Goal: Task Accomplishment & Management: Manage account settings

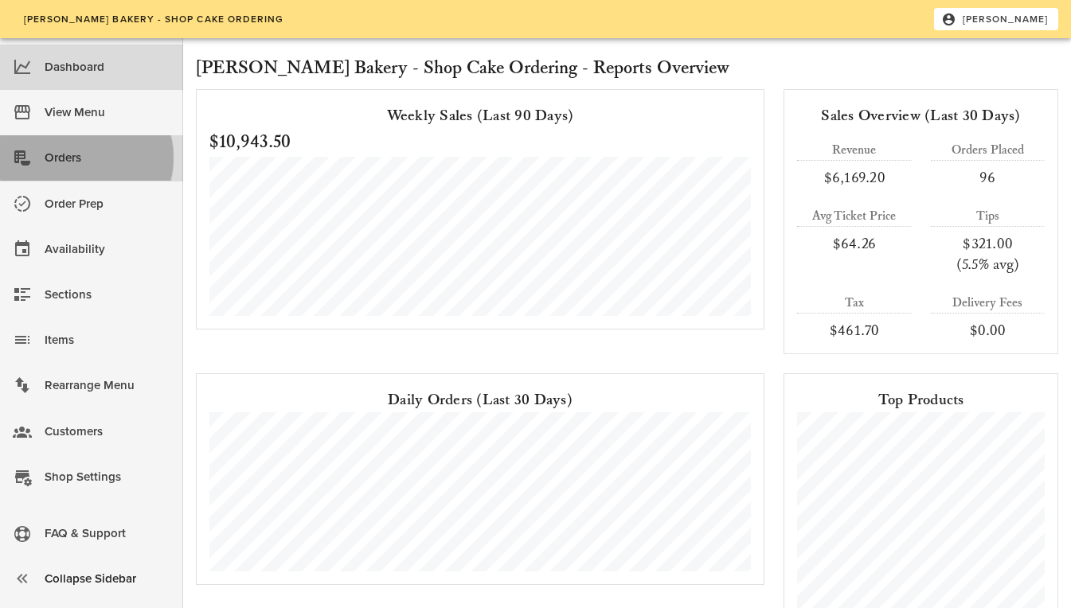
click at [123, 160] on div "Orders" at bounding box center [108, 158] width 126 height 26
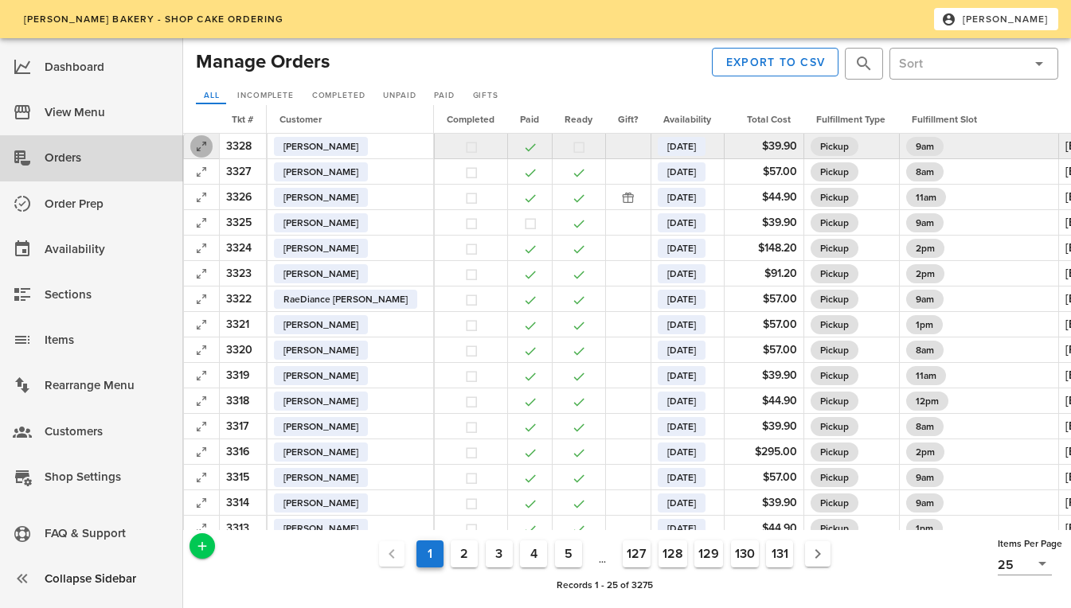
click at [205, 148] on icon "button" at bounding box center [201, 146] width 19 height 19
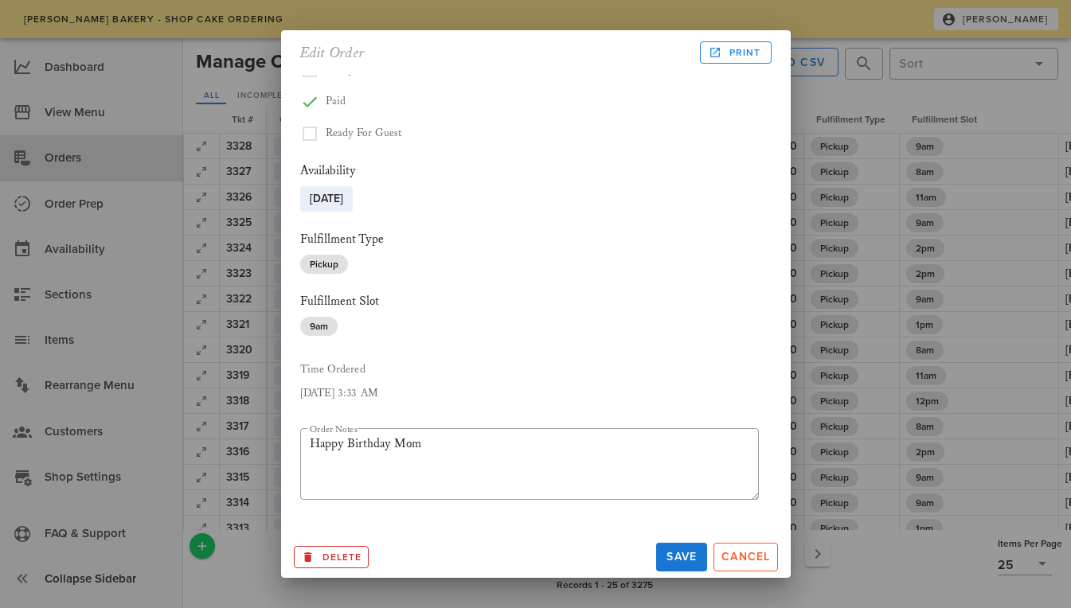
scroll to position [310, 0]
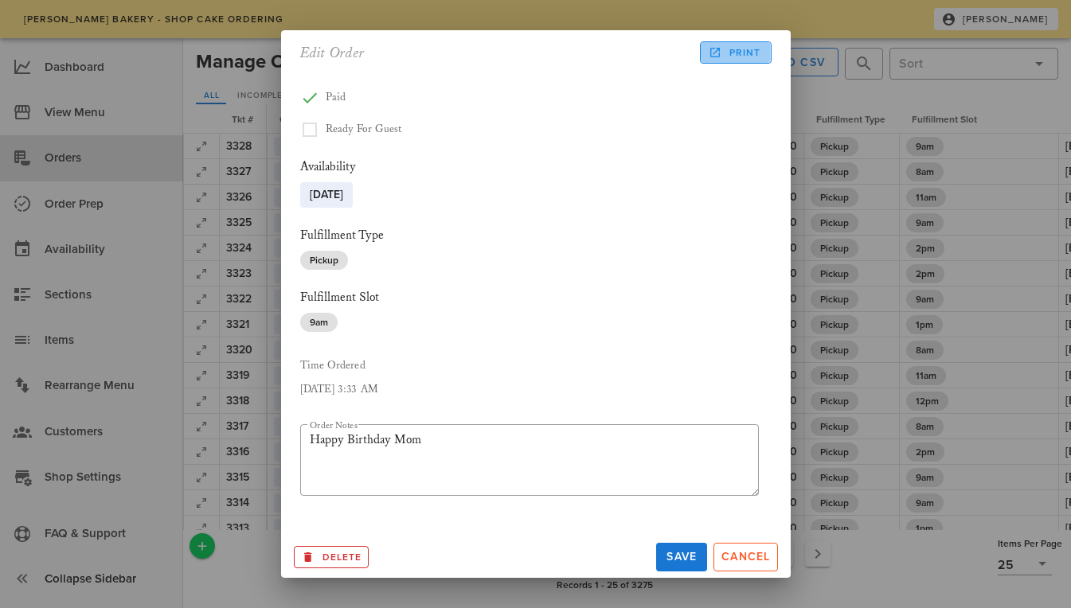
click at [728, 54] on span "Print" at bounding box center [735, 52] width 49 height 14
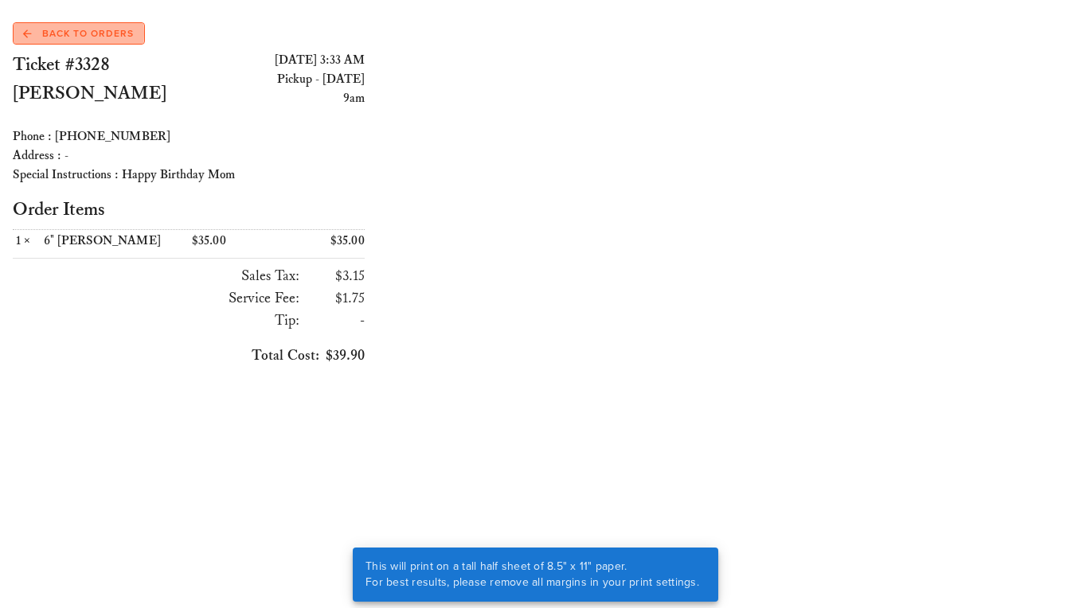
click at [123, 36] on span "Back to Orders" at bounding box center [78, 33] width 111 height 14
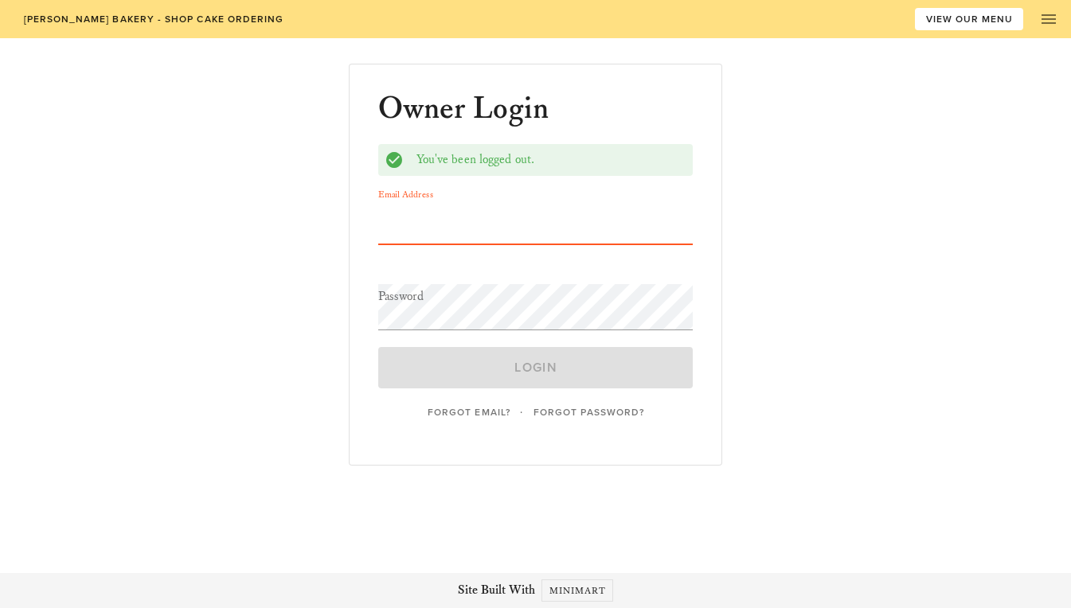
click at [439, 232] on input "Email Address" at bounding box center [535, 221] width 315 height 46
type input "[EMAIL_ADDRESS][DOMAIN_NAME]"
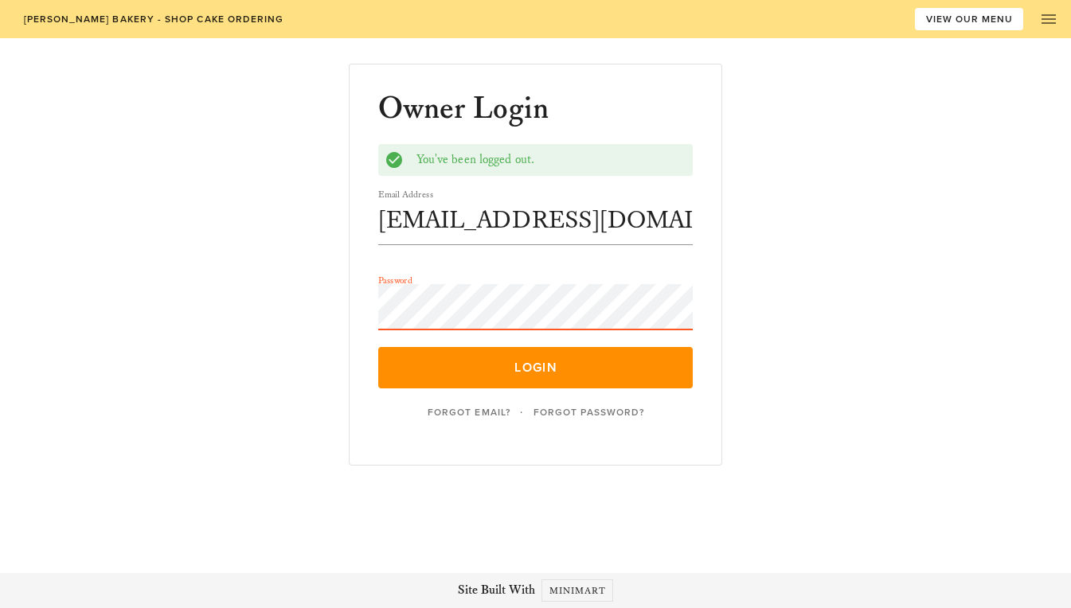
click at [378, 347] on button "Login" at bounding box center [535, 367] width 315 height 41
